Goal: Navigation & Orientation: Find specific page/section

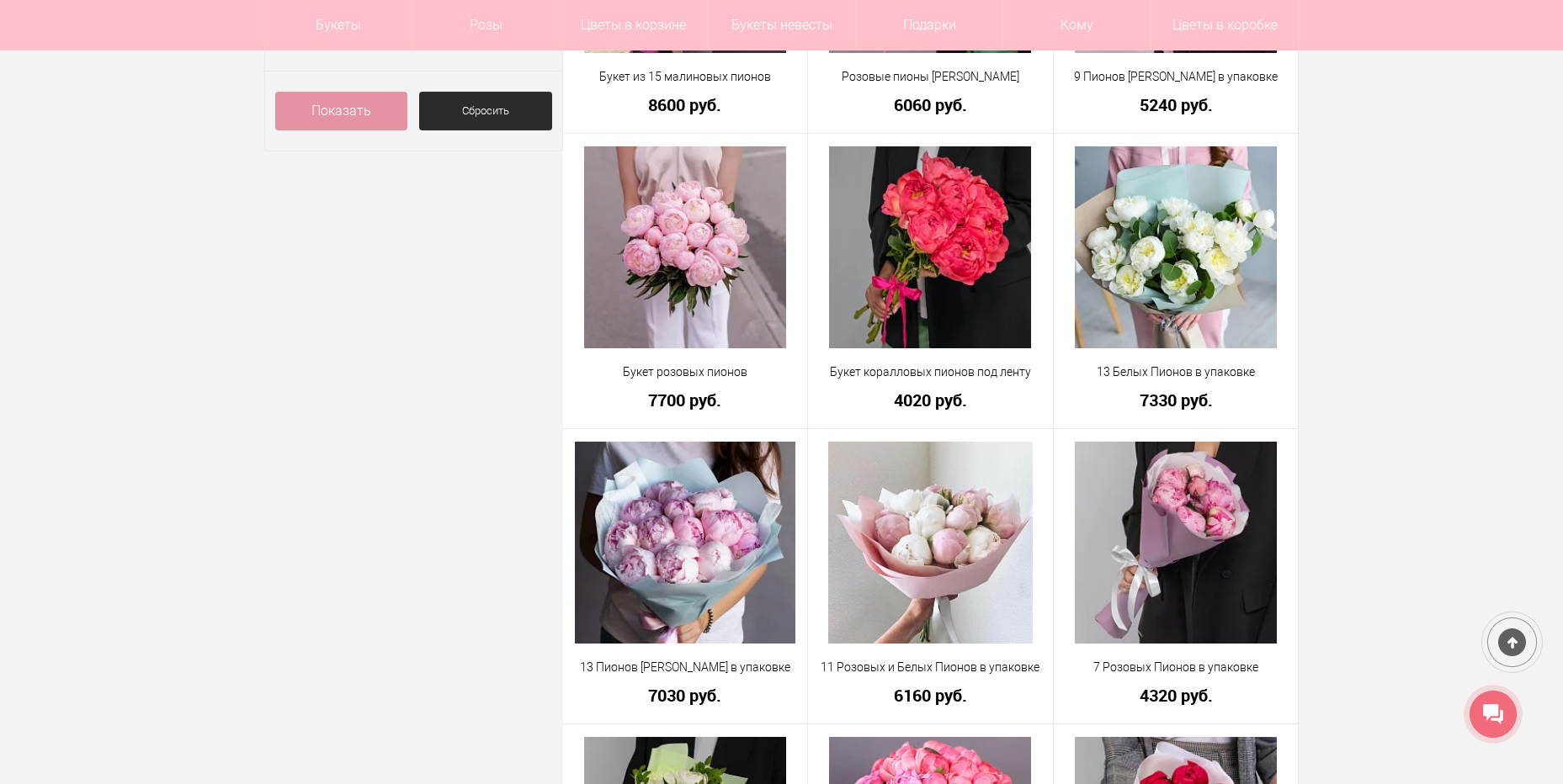
scroll to position [841, 0]
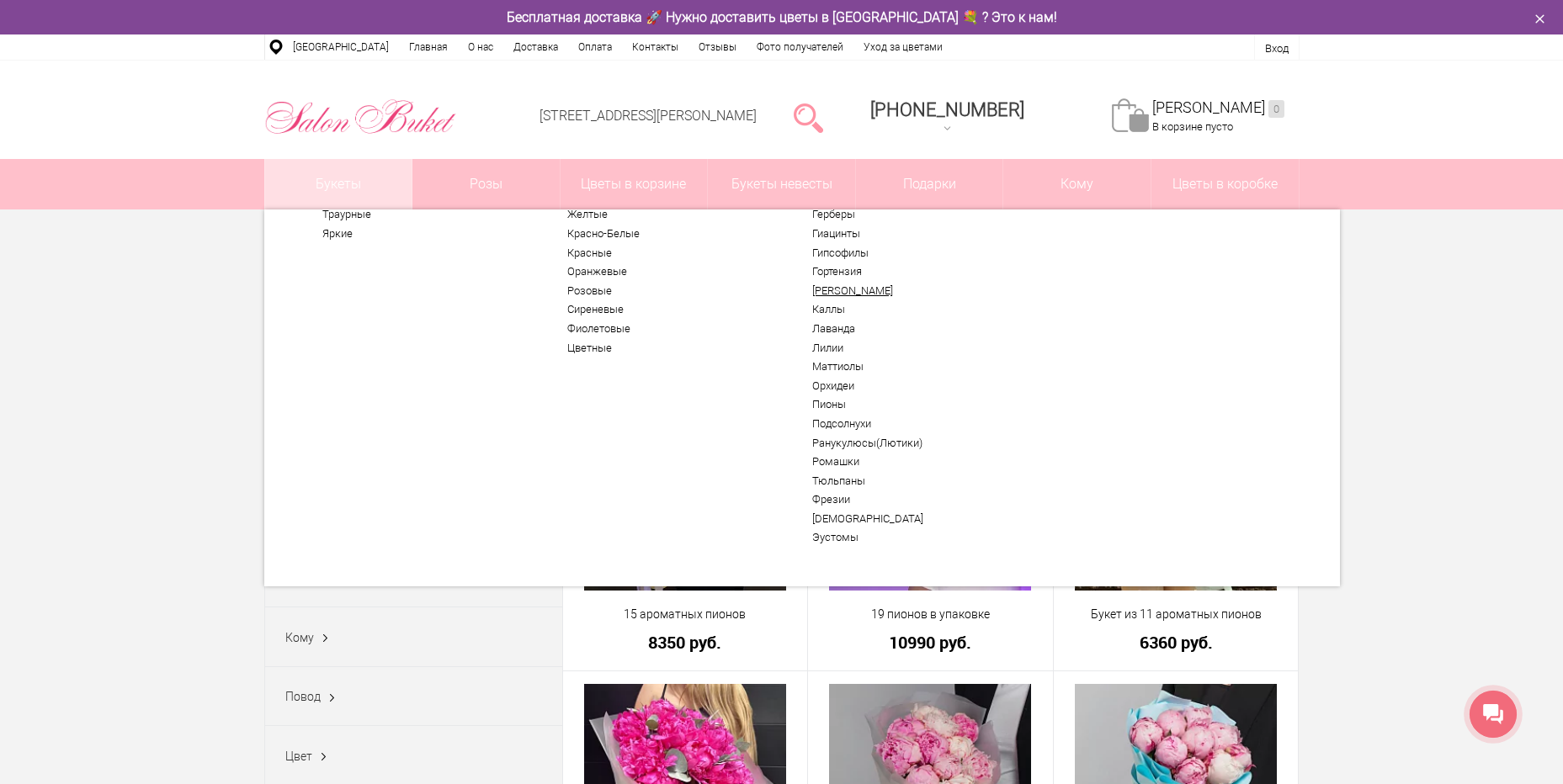
scroll to position [89, 0]
click at [827, 498] on link "Фрезии" at bounding box center [916, 494] width 207 height 13
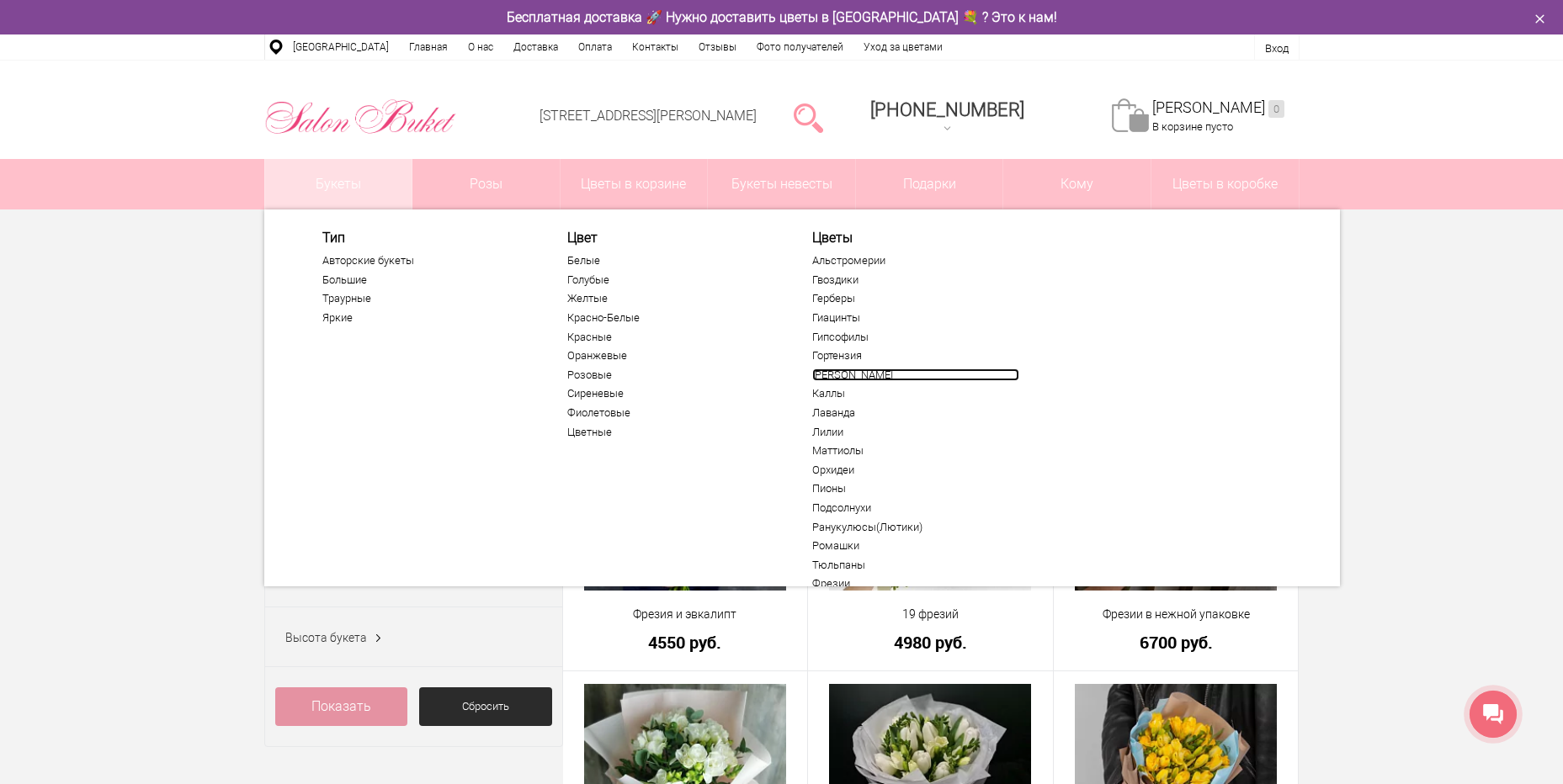
click at [830, 371] on link "[PERSON_NAME]" at bounding box center [916, 375] width 207 height 13
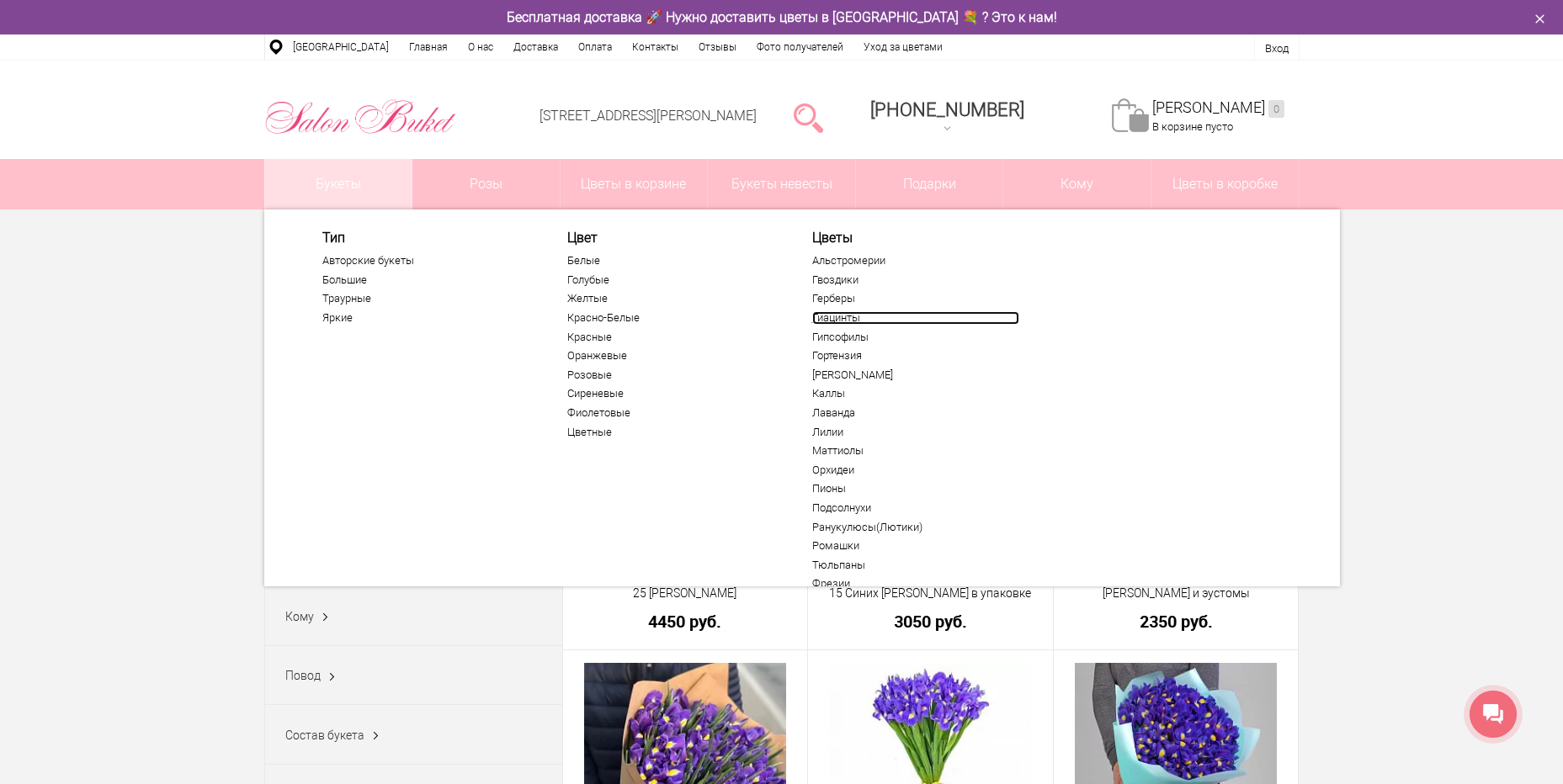
click at [858, 320] on link "Гиацинты" at bounding box center [916, 317] width 207 height 13
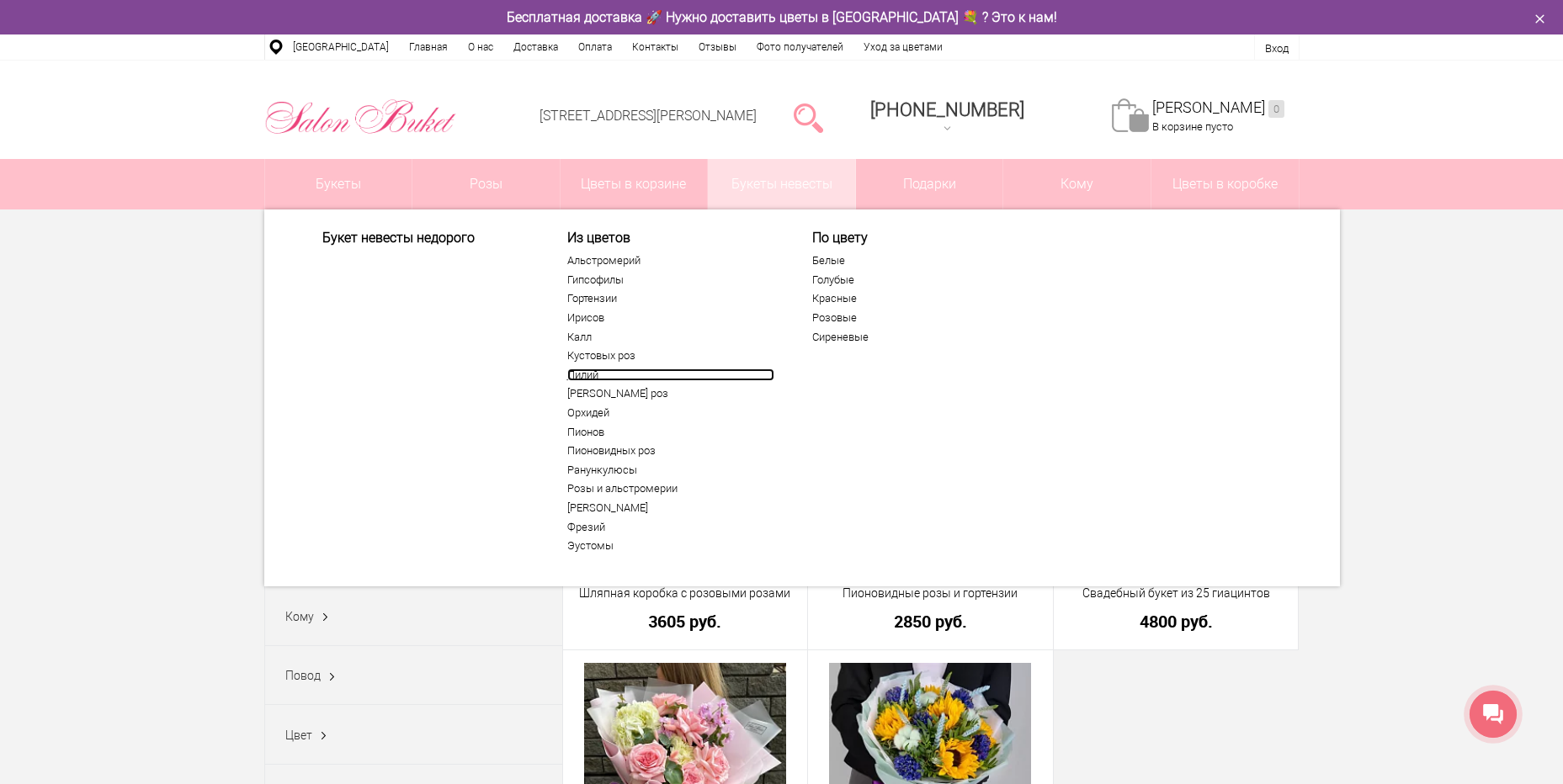
click at [591, 376] on link "Лилий" at bounding box center [671, 375] width 207 height 13
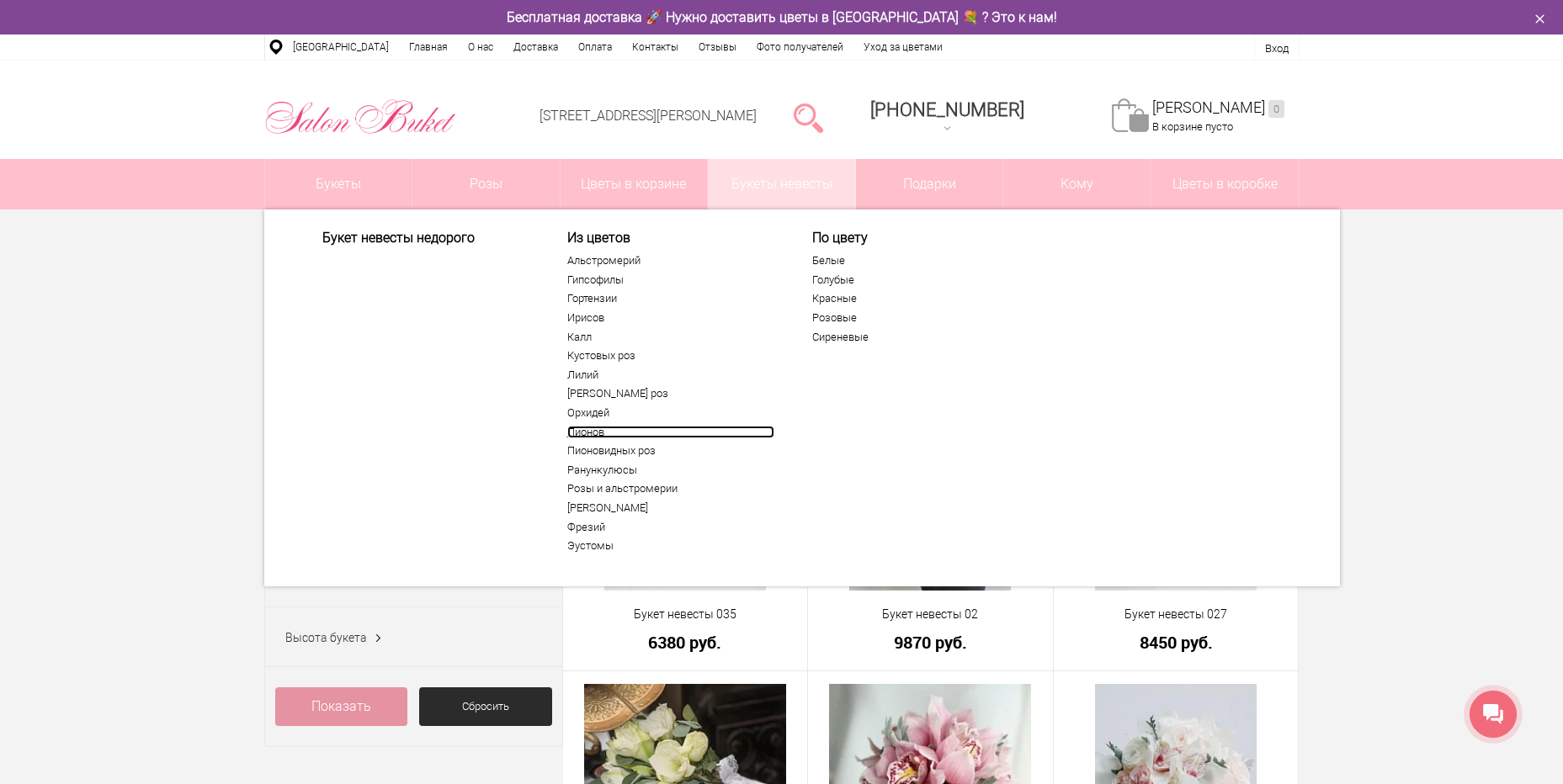
click at [650, 427] on link "Пионов" at bounding box center [671, 432] width 207 height 13
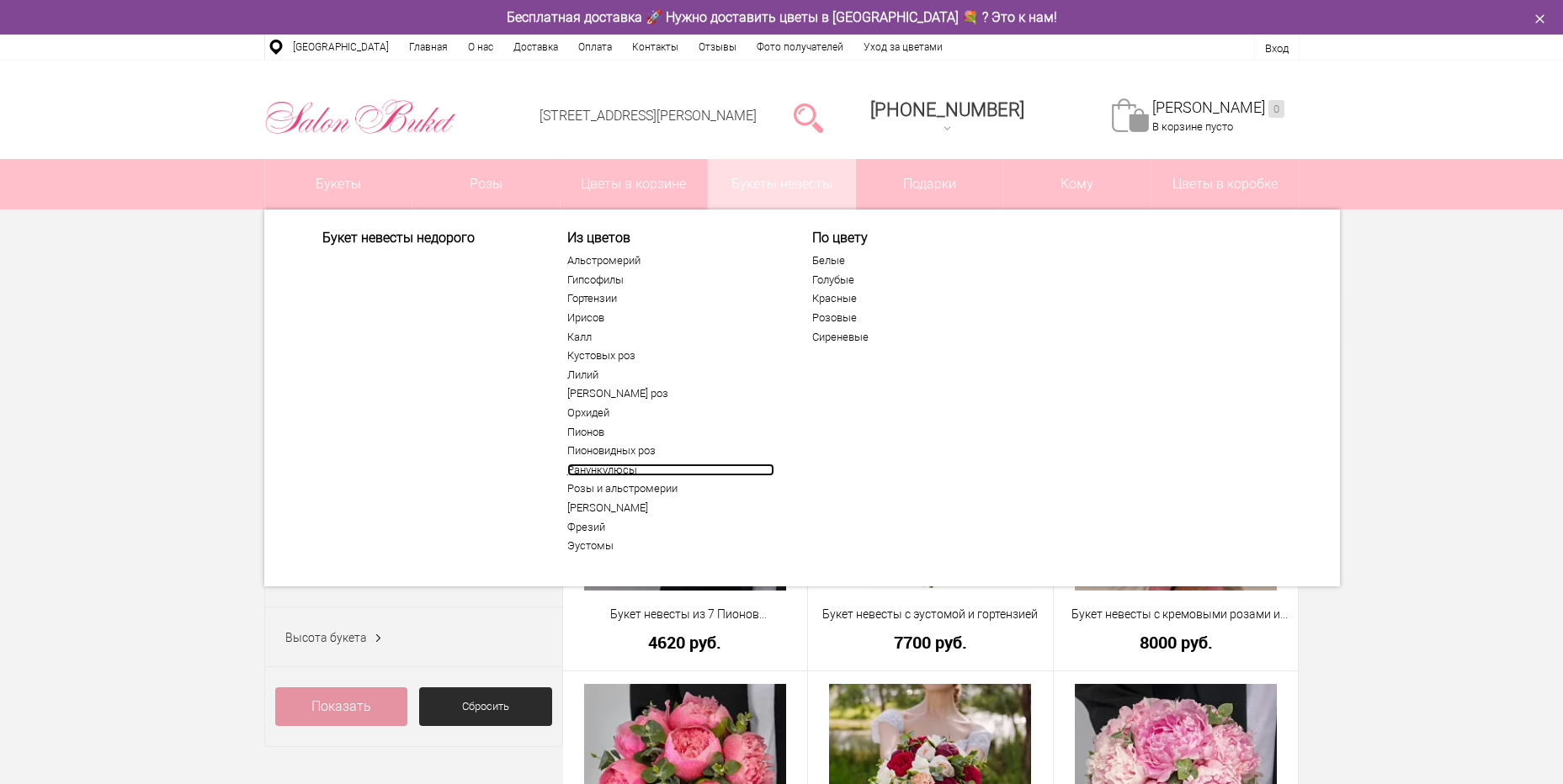
click at [635, 465] on link "Ранункулюсы" at bounding box center [671, 470] width 207 height 13
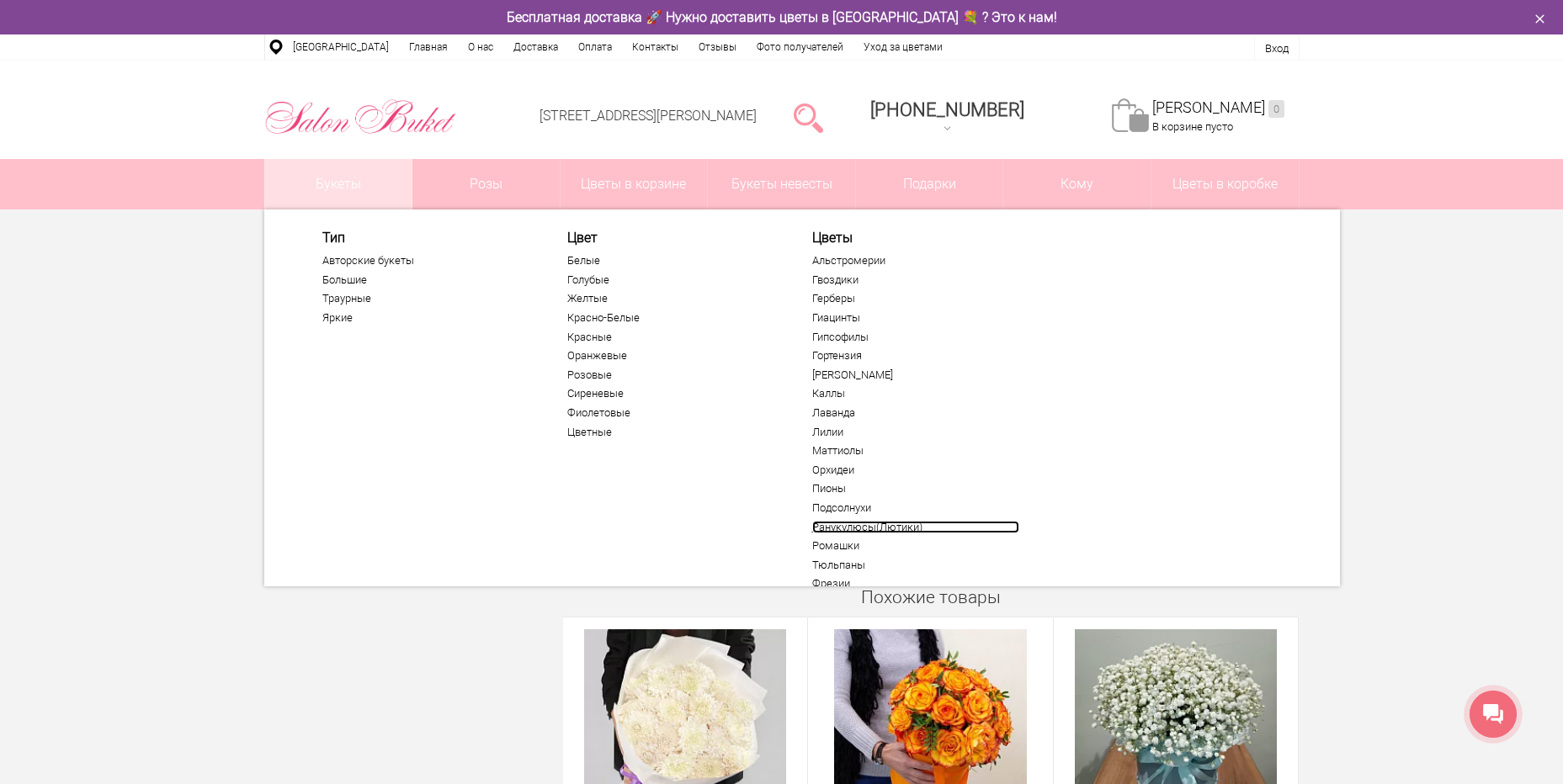
click at [866, 522] on link "Ранукулюсы(Лютики)" at bounding box center [916, 527] width 207 height 13
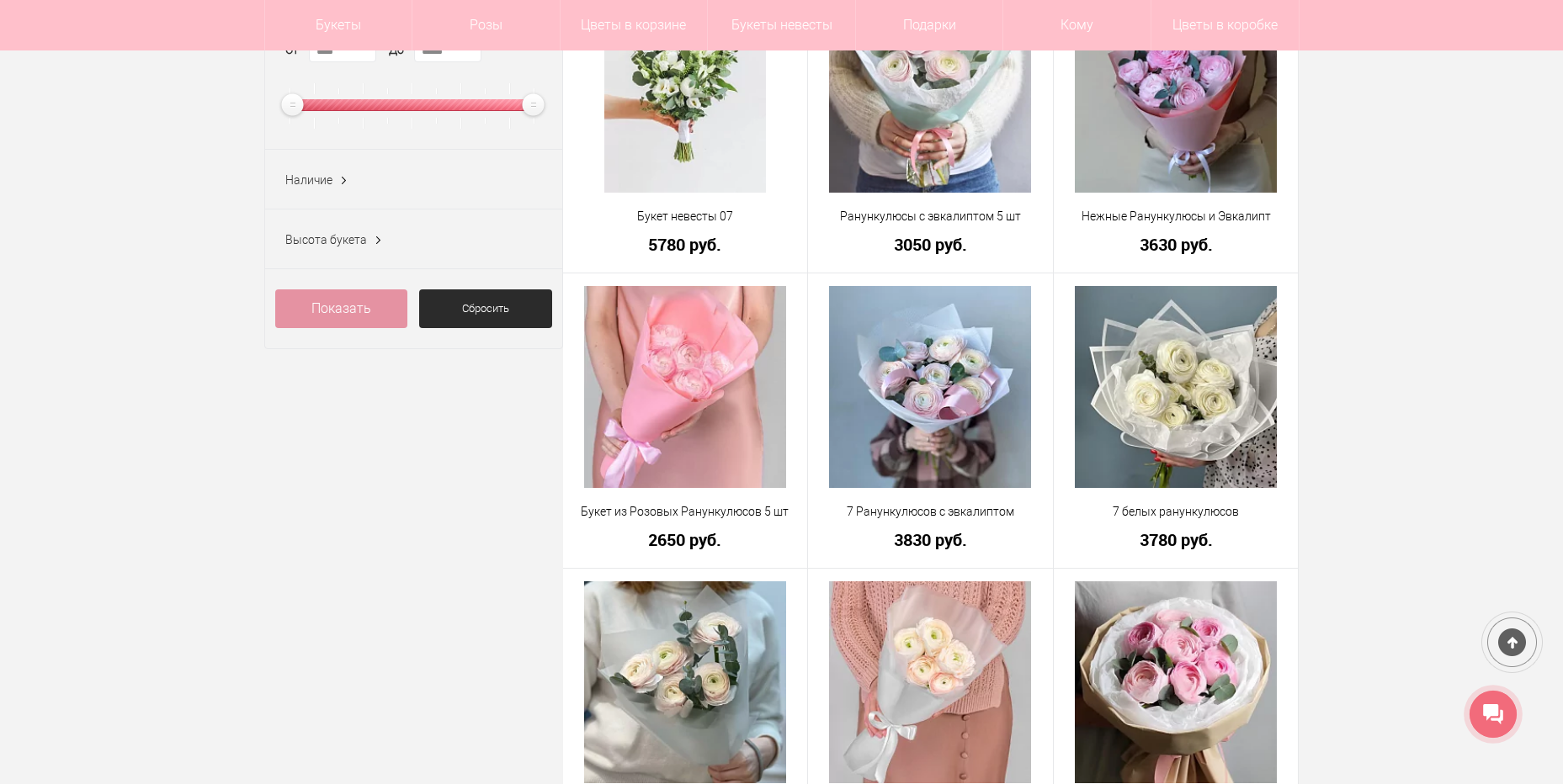
scroll to position [336, 0]
